Goal: Information Seeking & Learning: Understand process/instructions

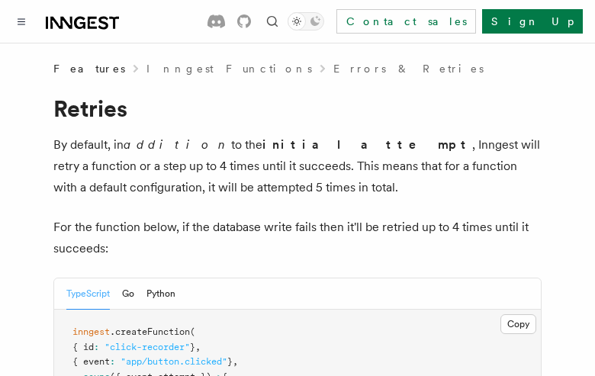
click at [89, 294] on button "TypeScript" at bounding box center [88, 294] width 44 height 31
click at [129, 294] on button "Go" at bounding box center [128, 294] width 12 height 31
